Goal: Find specific page/section

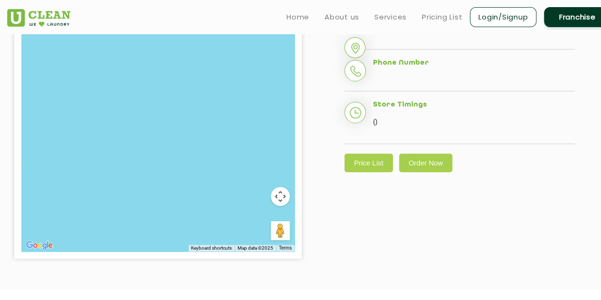
scroll to position [190, 0]
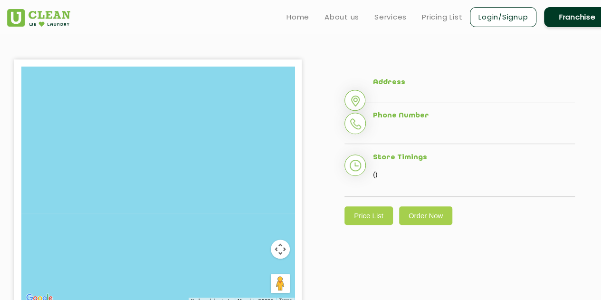
click at [403, 91] on li "Address" at bounding box center [459, 90] width 230 height 24
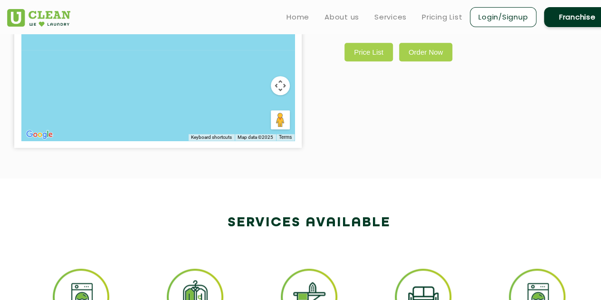
scroll to position [248, 0]
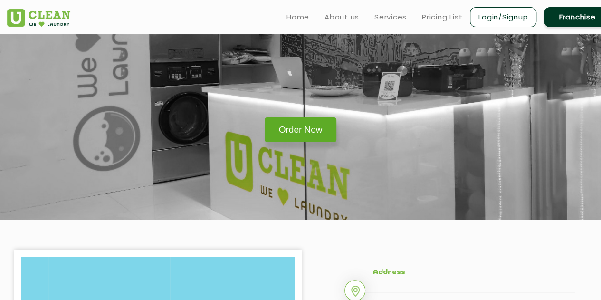
click at [293, 127] on link "Order Now" at bounding box center [301, 129] width 72 height 25
